Goal: Check status: Check status

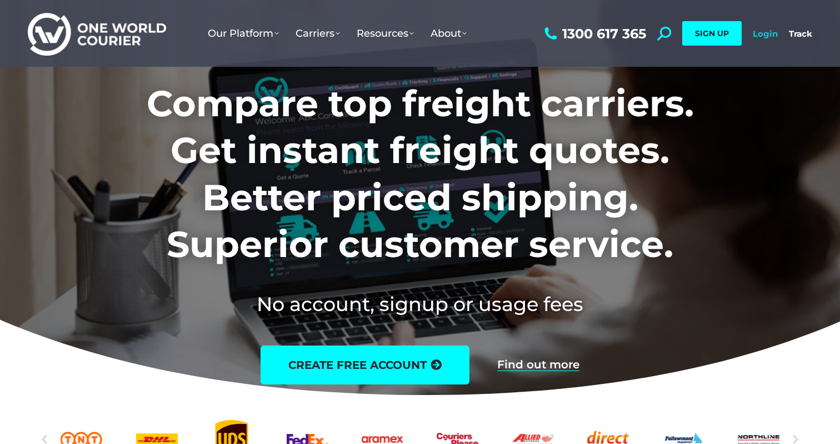
click at [769, 31] on link "Login" at bounding box center [765, 33] width 25 height 11
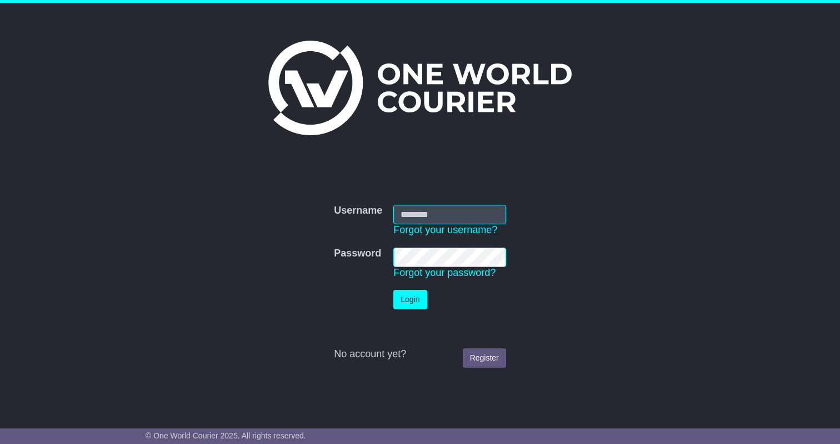
type input "**********"
click at [404, 303] on button "Login" at bounding box center [410, 299] width 33 height 19
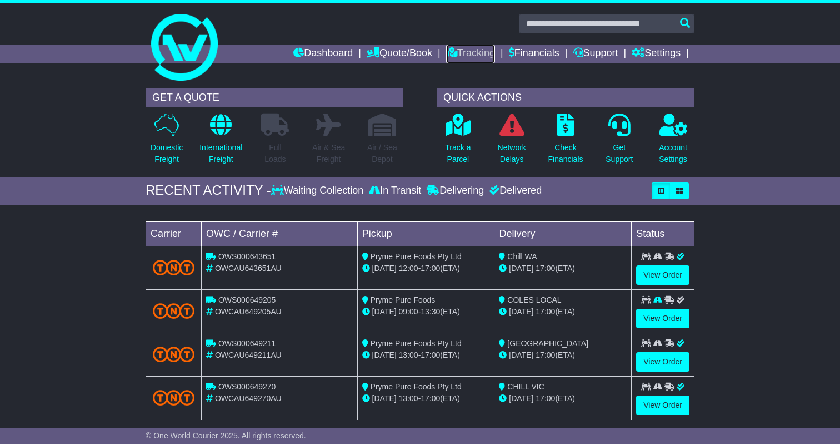
click at [467, 52] on link "Tracking" at bounding box center [470, 53] width 49 height 19
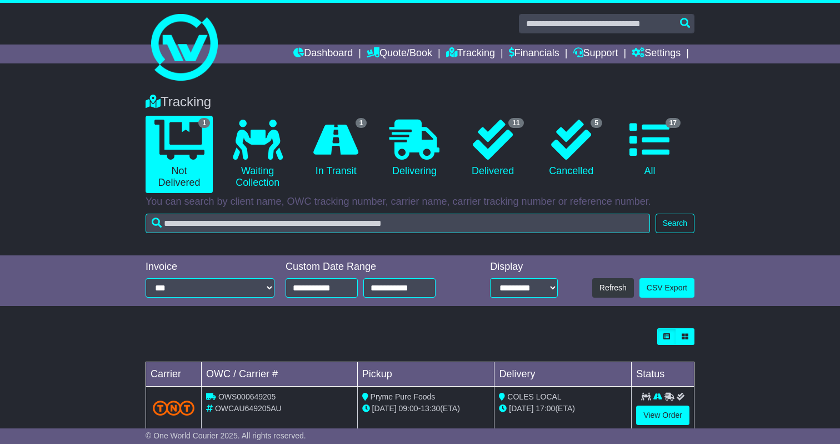
scroll to position [26, 0]
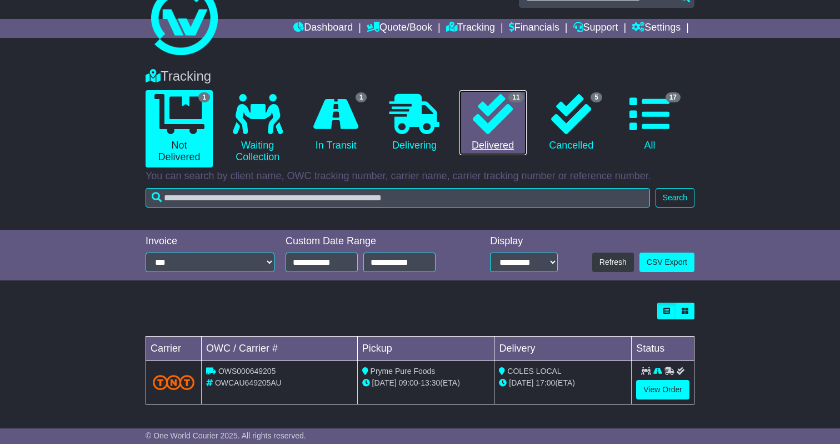
click at [504, 131] on icon at bounding box center [493, 114] width 40 height 40
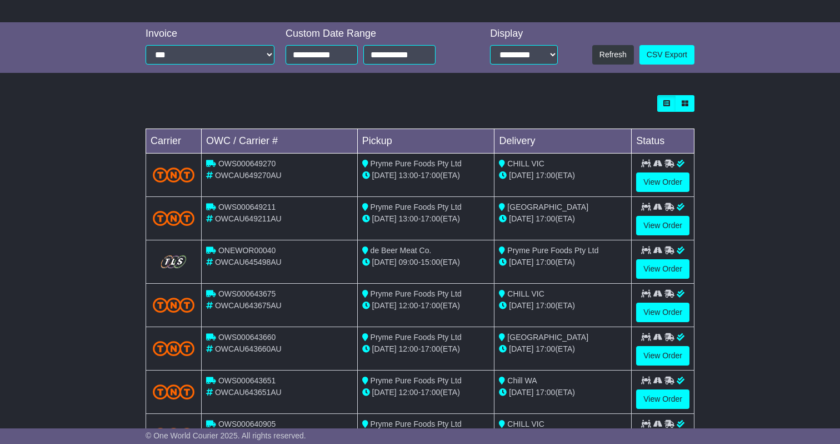
scroll to position [232, 0]
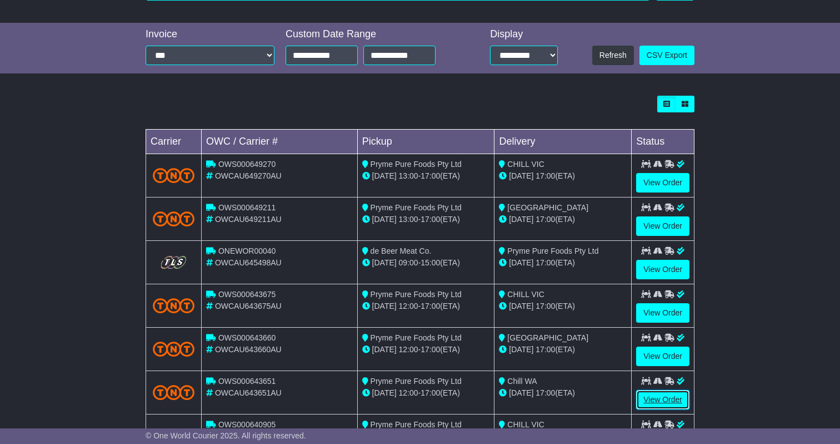
click at [648, 400] on link "View Order" at bounding box center [662, 399] width 53 height 19
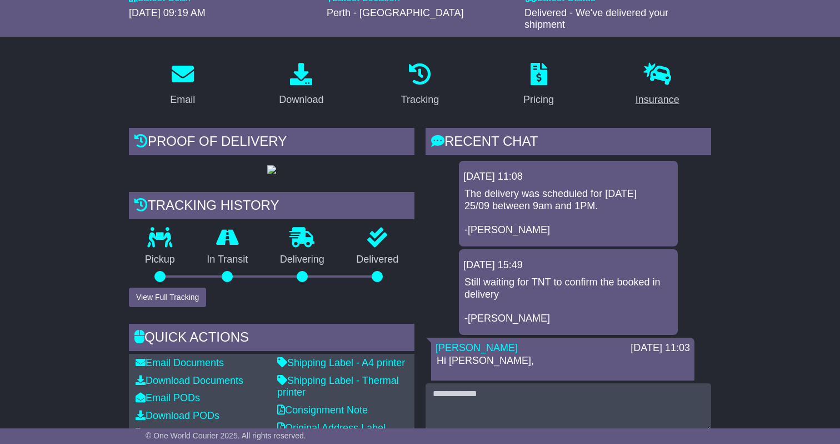
scroll to position [142, 0]
